Goal: Use online tool/utility: Utilize a website feature to perform a specific function

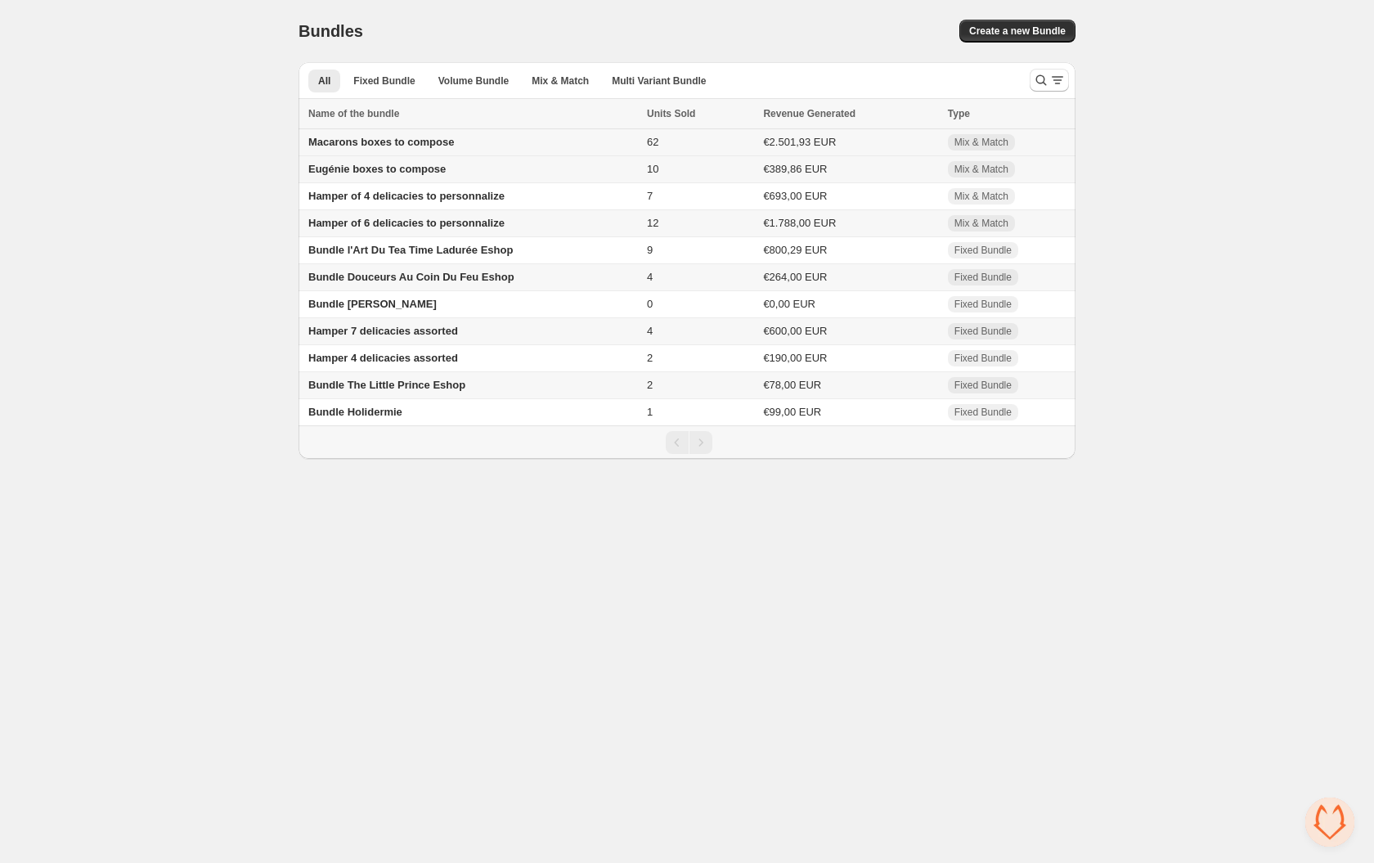
click at [383, 148] on span "Macarons boxes to compose" at bounding box center [381, 142] width 146 height 12
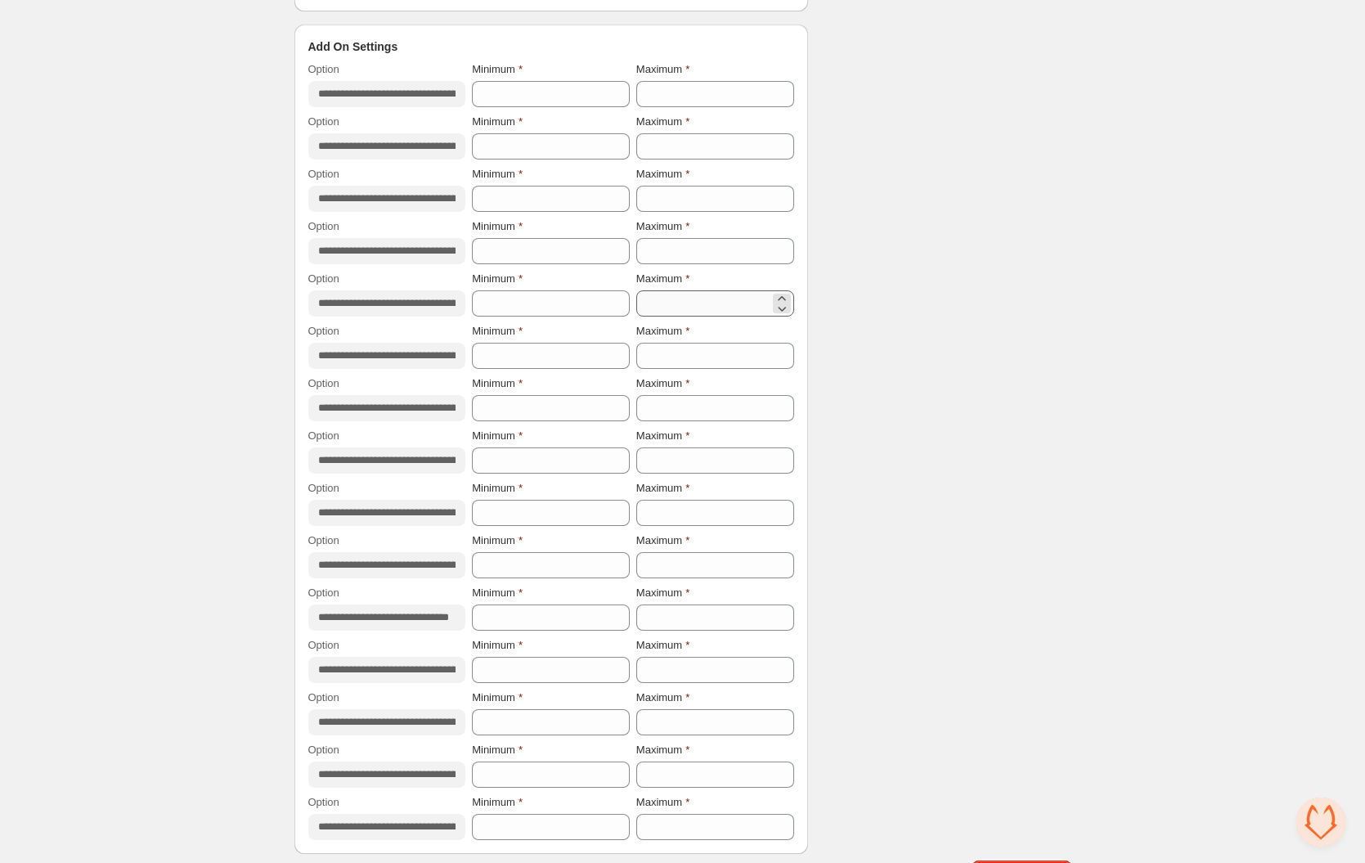
scroll to position [3099, 0]
